Goal: Use online tool/utility: Utilize a website feature to perform a specific function

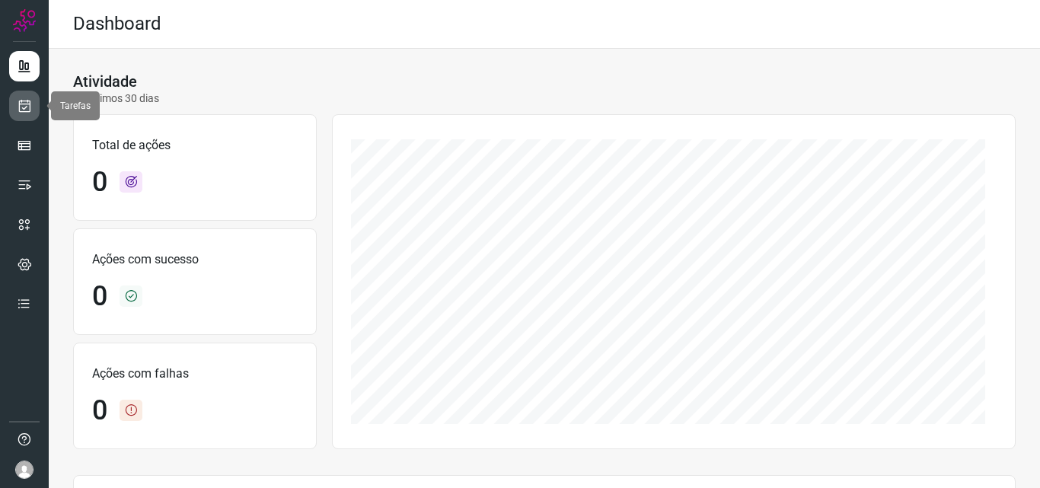
click at [26, 111] on icon at bounding box center [25, 105] width 16 height 15
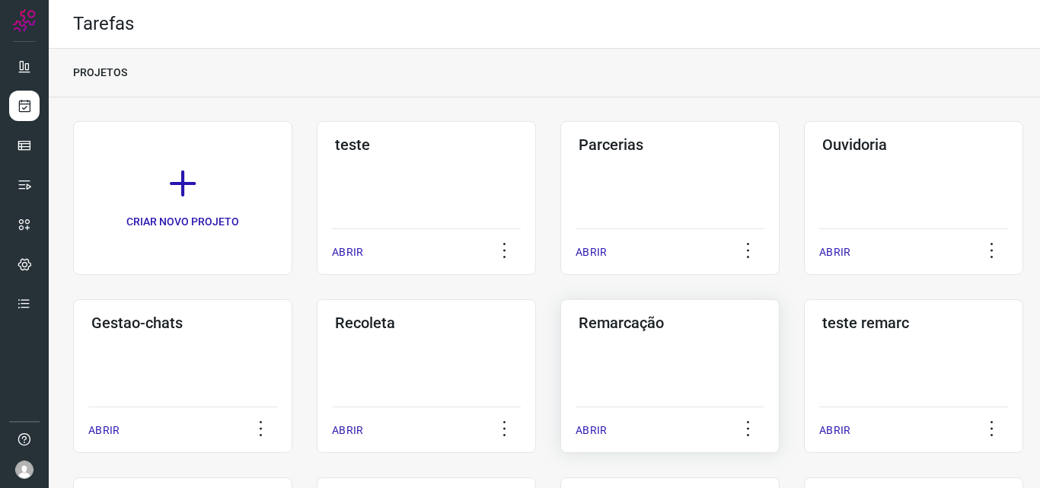
click at [640, 320] on h3 "Remarcação" at bounding box center [670, 323] width 183 height 18
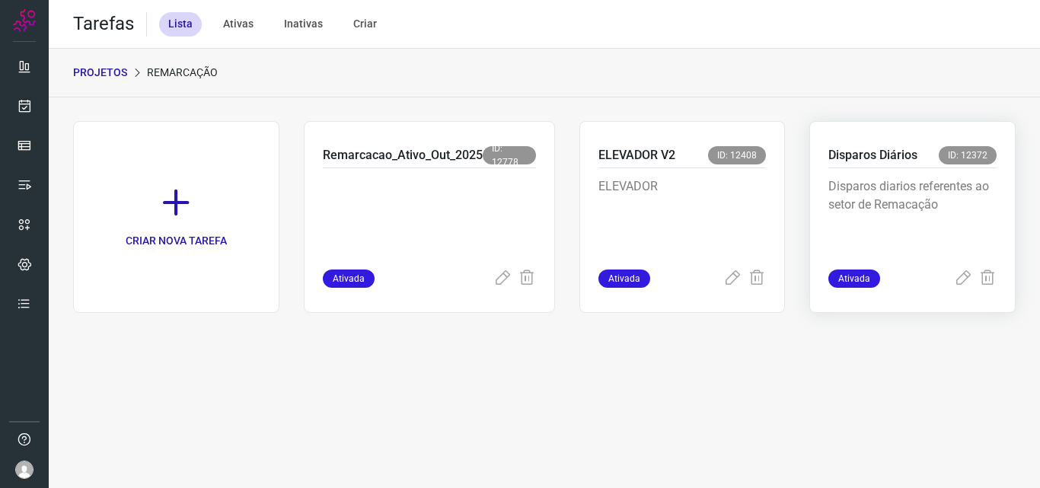
click at [870, 156] on p "Disparos Diários" at bounding box center [872, 155] width 89 height 18
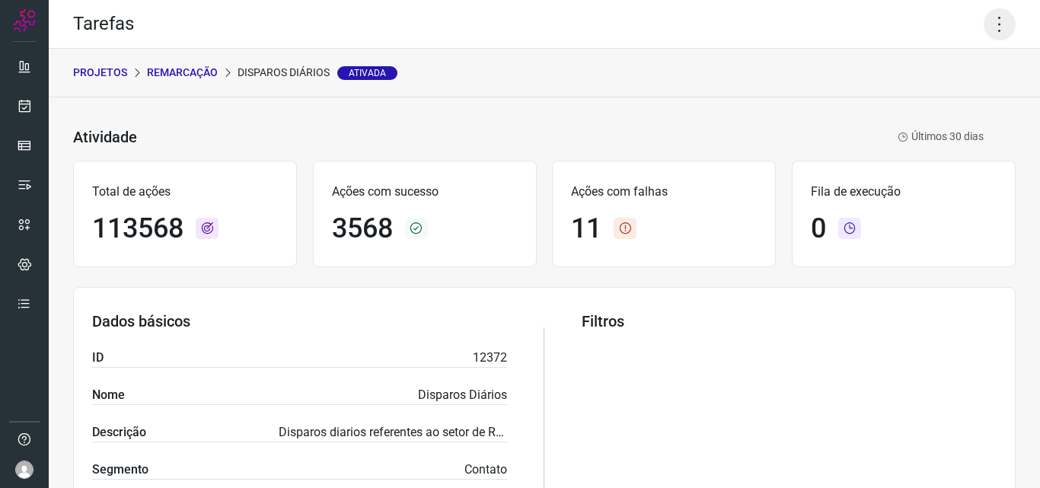
click at [984, 19] on icon at bounding box center [1000, 24] width 32 height 32
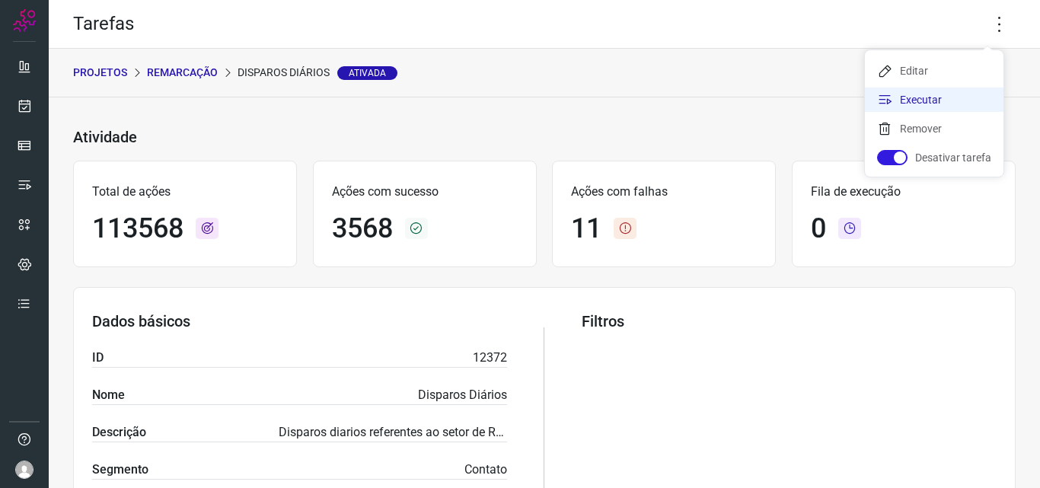
click at [901, 97] on li "Executar" at bounding box center [934, 100] width 139 height 24
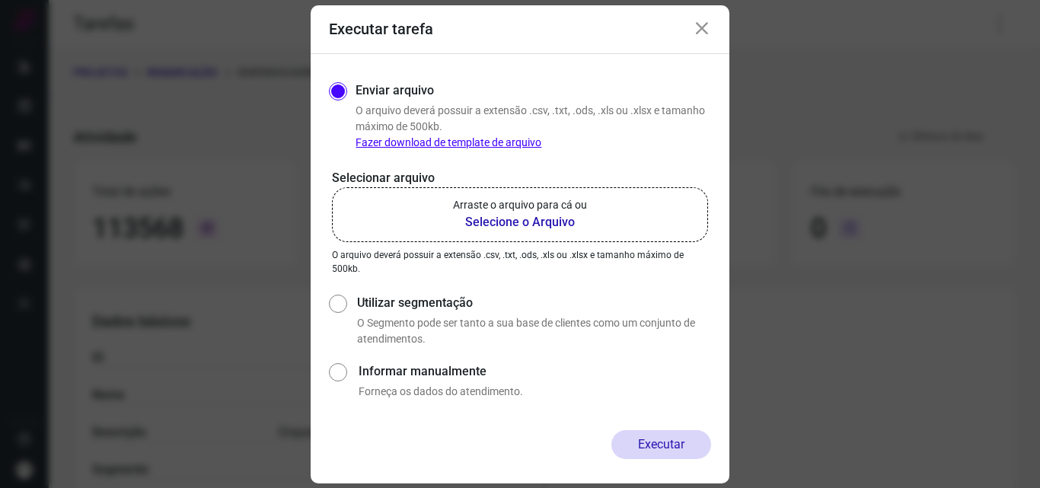
click at [499, 218] on b "Selecione o Arquivo" at bounding box center [520, 222] width 134 height 18
click at [0, 0] on input "Arraste o arquivo para cá ou Selecione o Arquivo" at bounding box center [0, 0] width 0 height 0
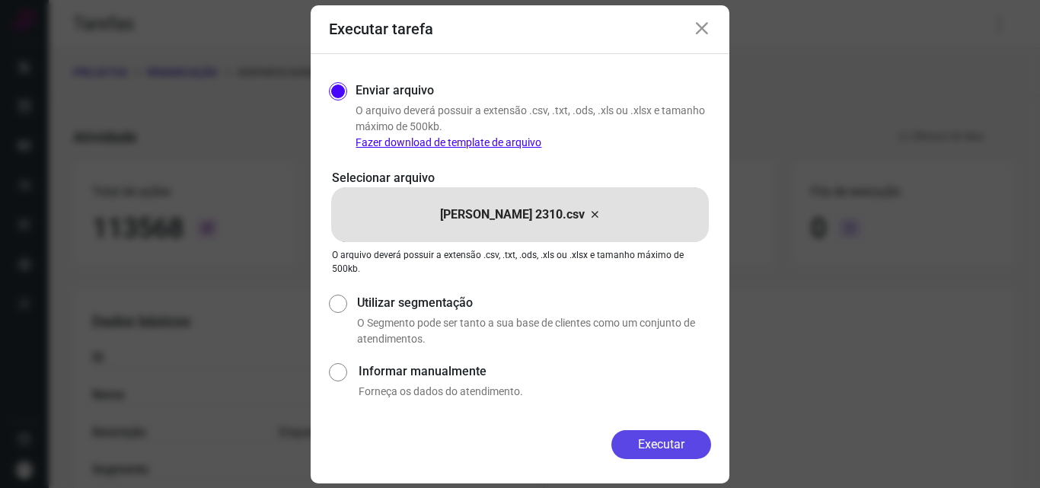
click at [675, 445] on button "Executar" at bounding box center [661, 444] width 100 height 29
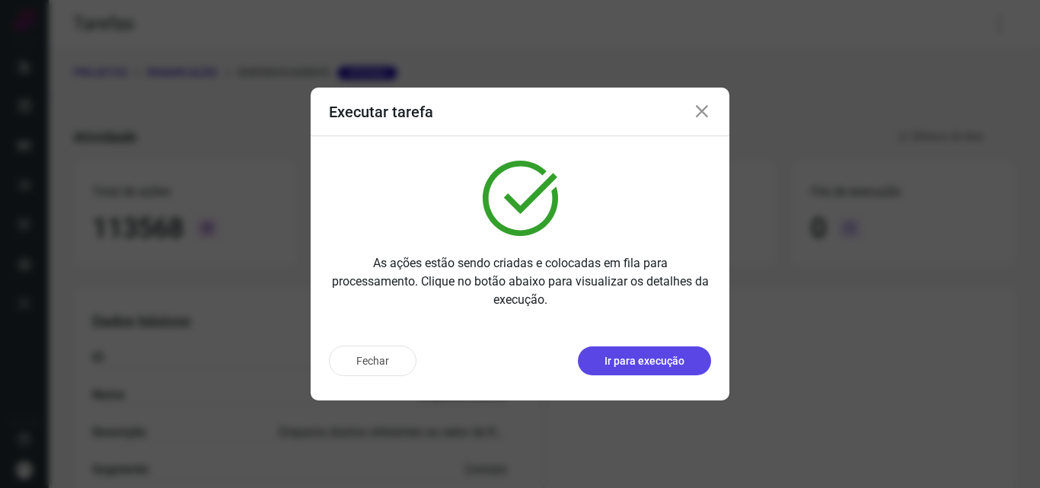
click at [672, 359] on p "Ir para execução" at bounding box center [645, 361] width 80 height 16
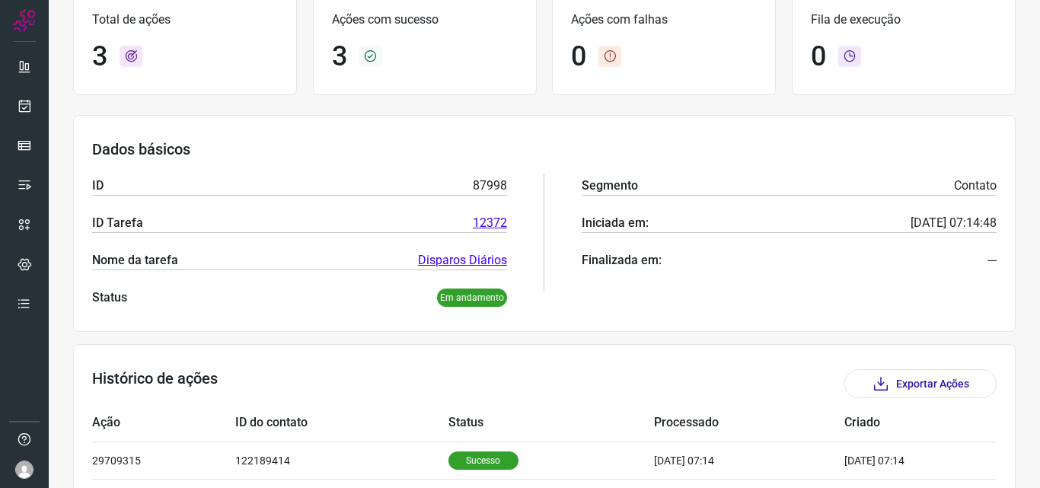
scroll to position [252, 0]
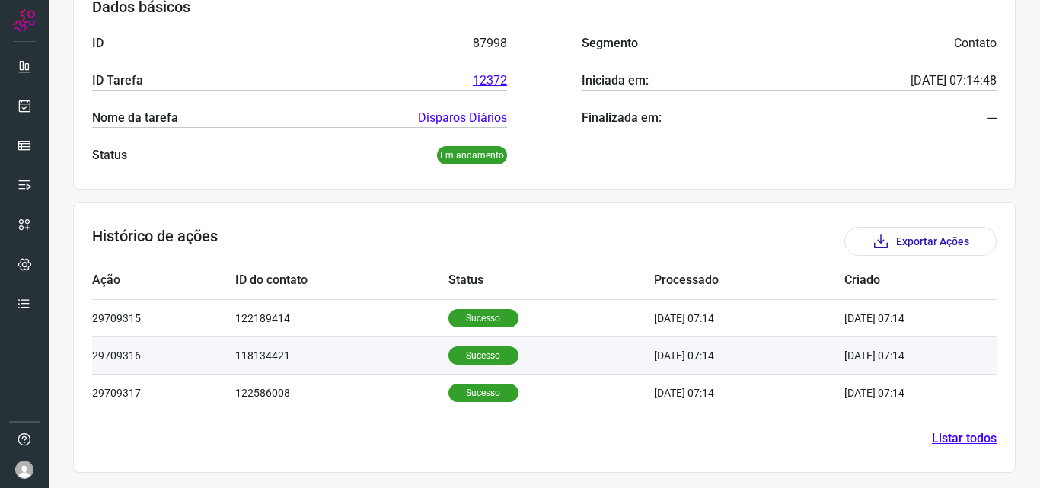
click at [487, 347] on p "Sucesso" at bounding box center [483, 355] width 70 height 18
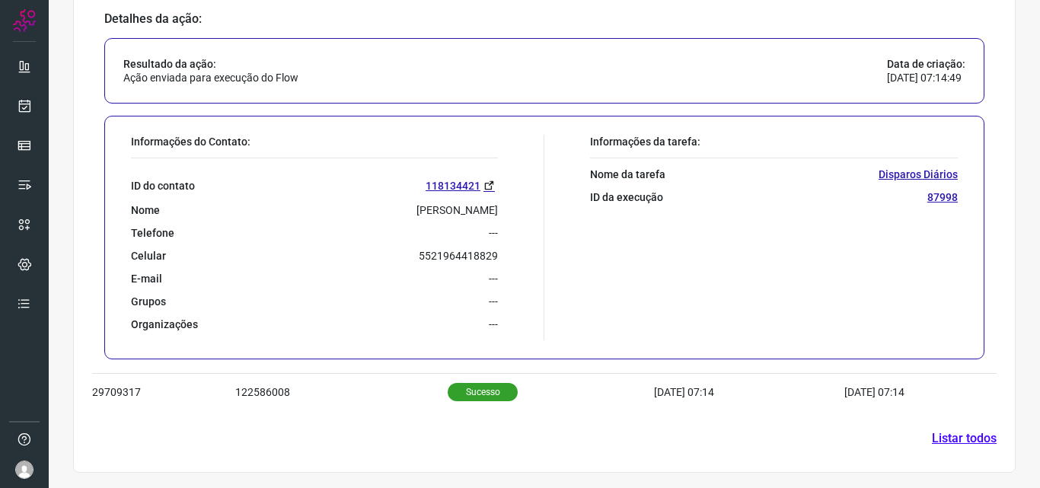
scroll to position [622, 0]
drag, startPoint x: 413, startPoint y: 257, endPoint x: 516, endPoint y: 258, distance: 103.6
click at [516, 258] on div "Informações do Contato: ID do contato 118134421 Nome Carlos Telefone --- Celula…" at bounding box center [333, 238] width 421 height 206
copy p "5521964418829"
